Goal: Navigation & Orientation: Understand site structure

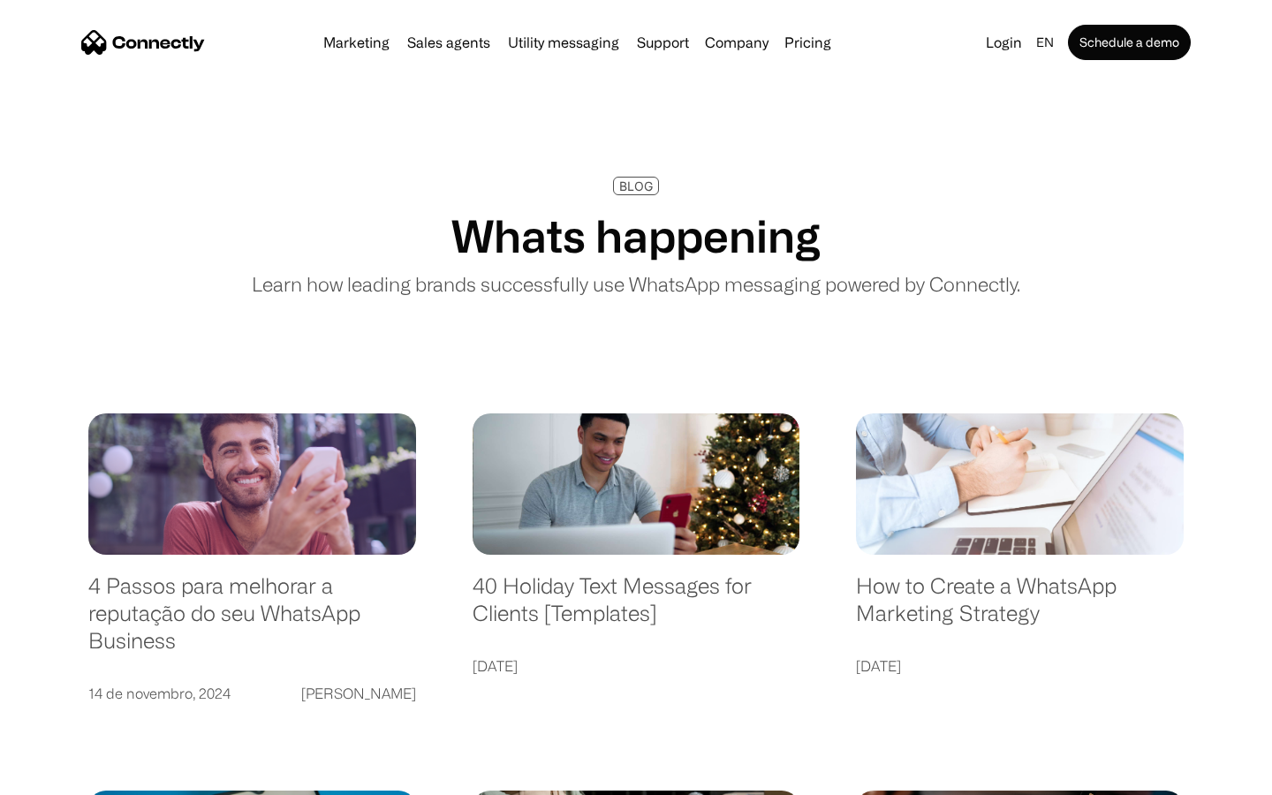
scroll to position [3395, 0]
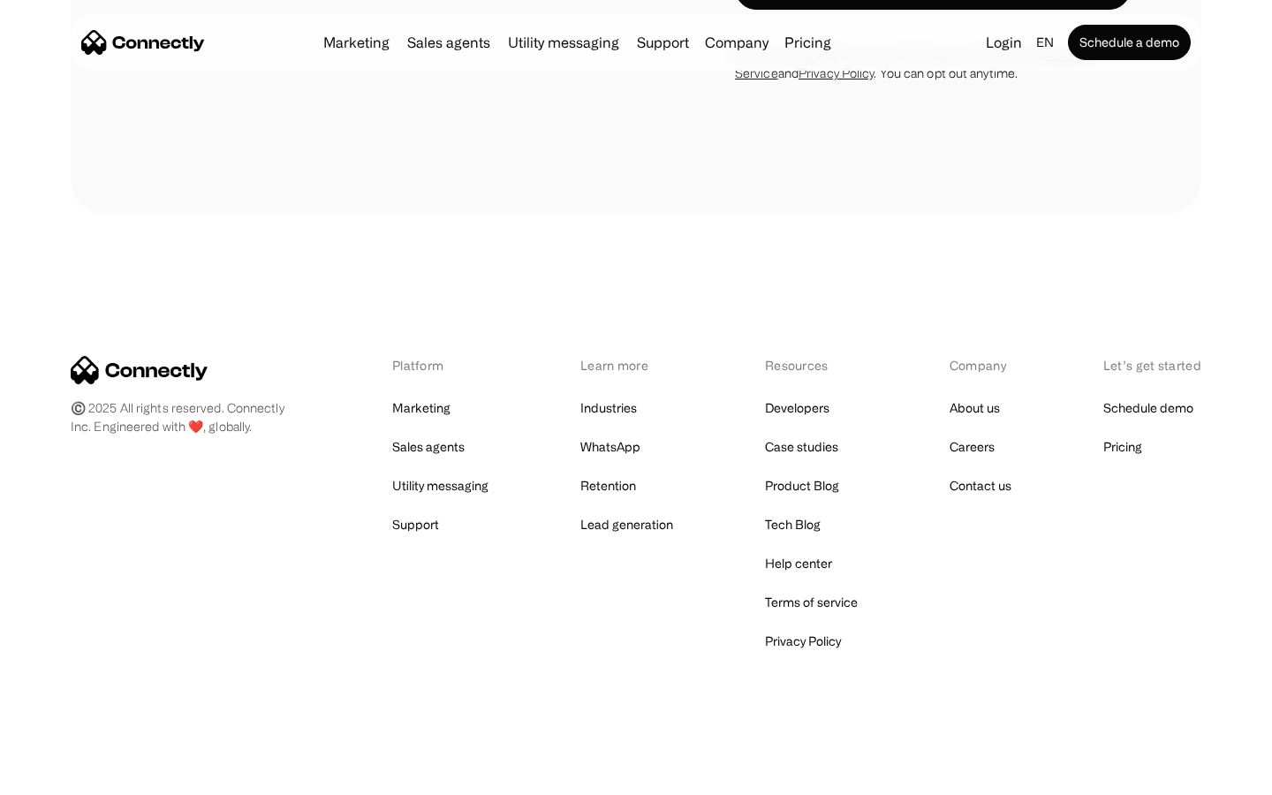
scroll to position [2590, 0]
